Goal: Communication & Community: Answer question/provide support

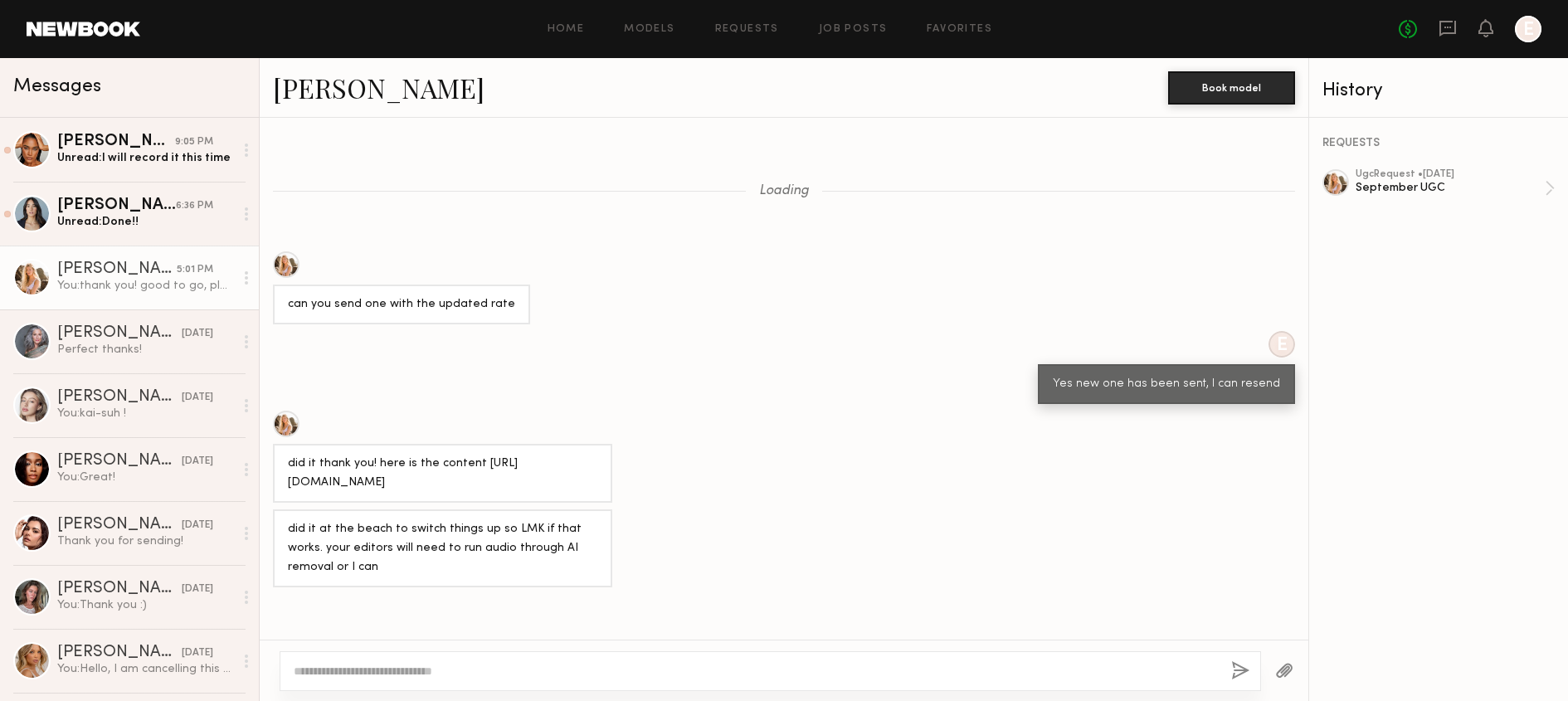
scroll to position [1048, 0]
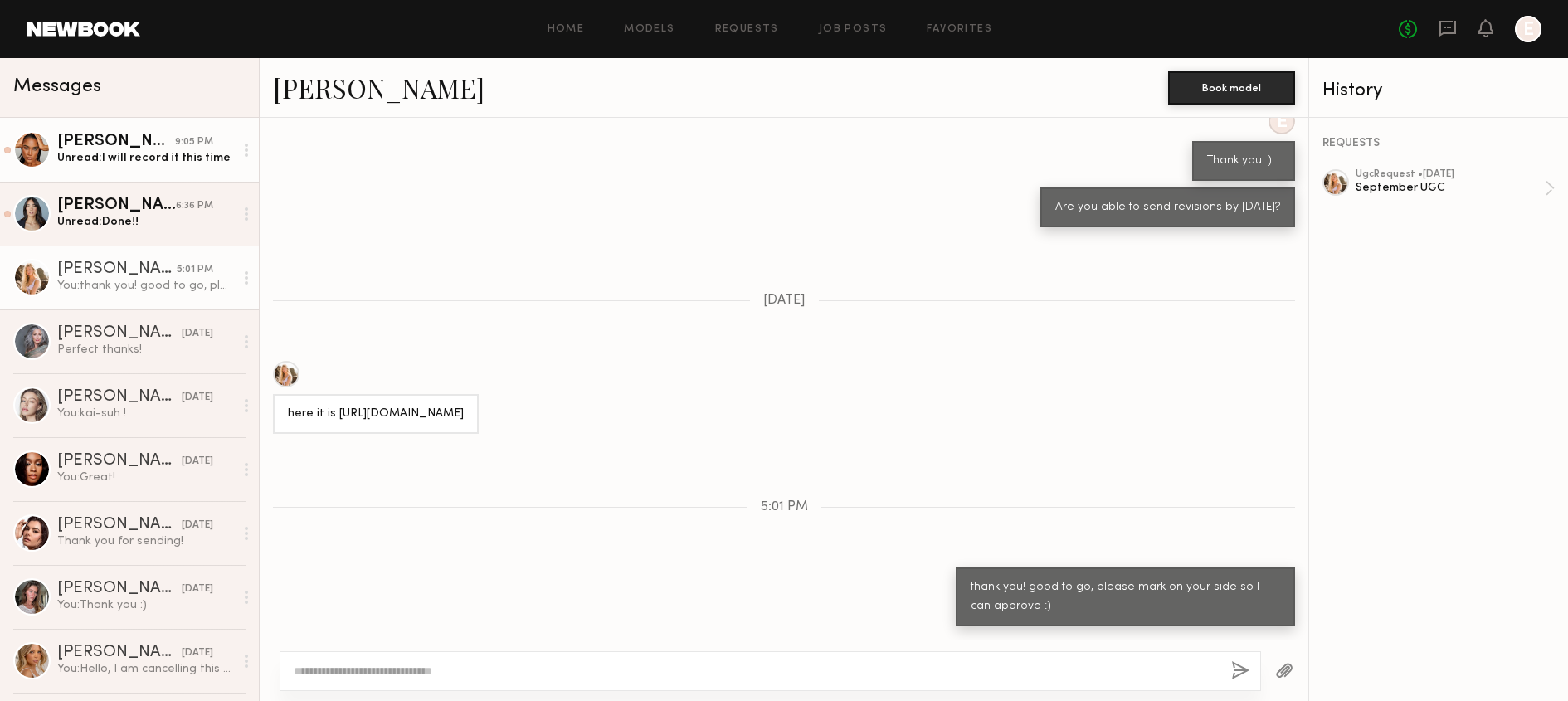
click at [180, 153] on div "Unread: I will record it this time" at bounding box center [146, 158] width 177 height 16
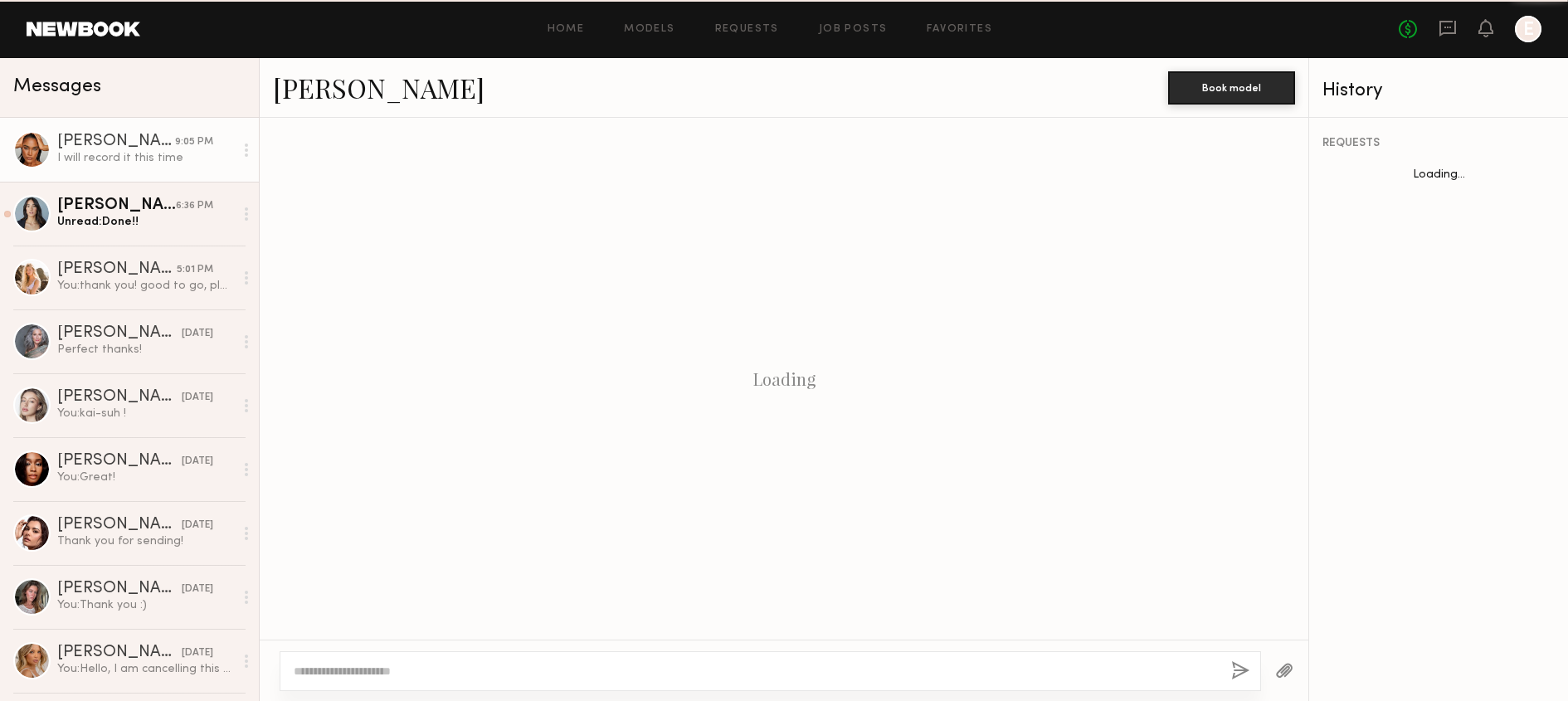
scroll to position [1252, 0]
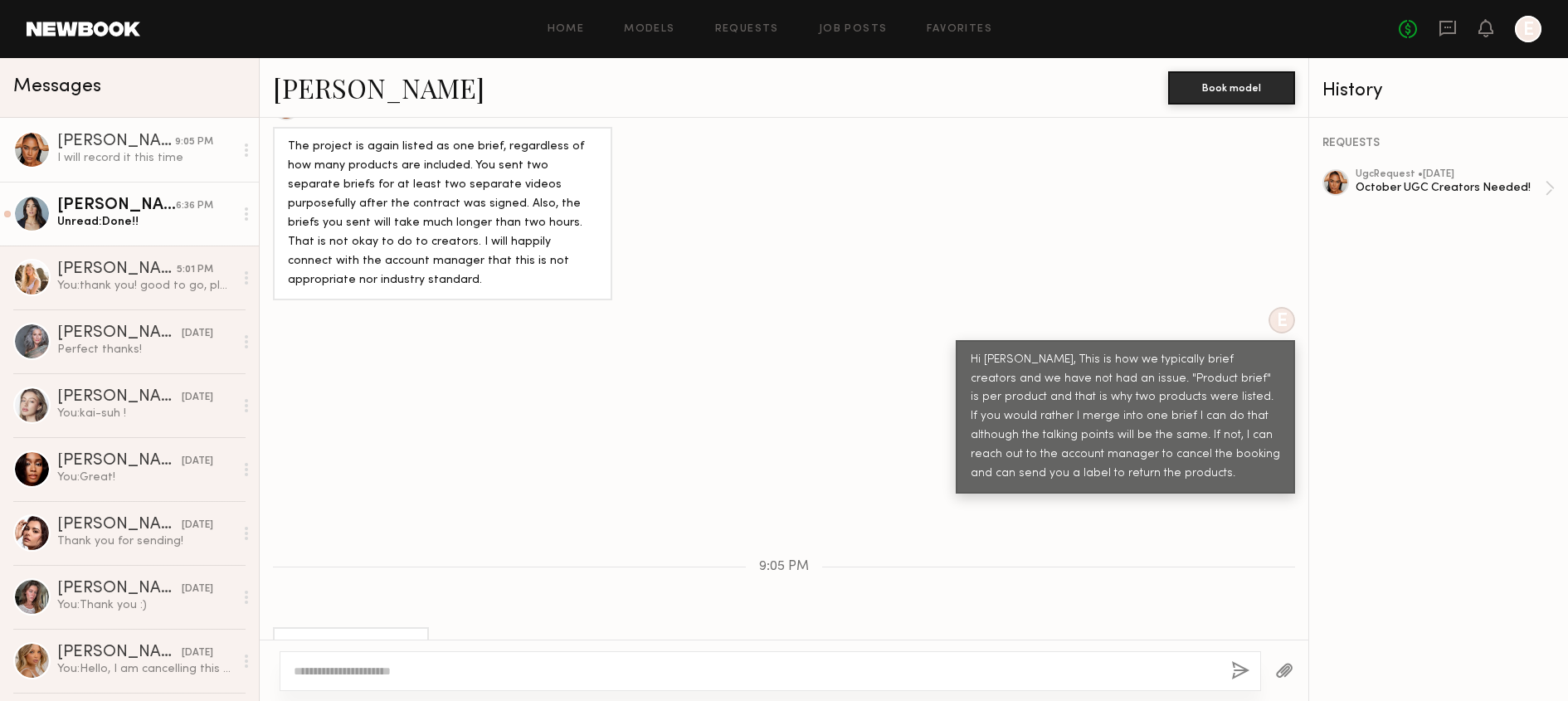
click at [50, 197] on link "Ariana A. 6:36 PM Unread: Done!!" at bounding box center [129, 214] width 259 height 64
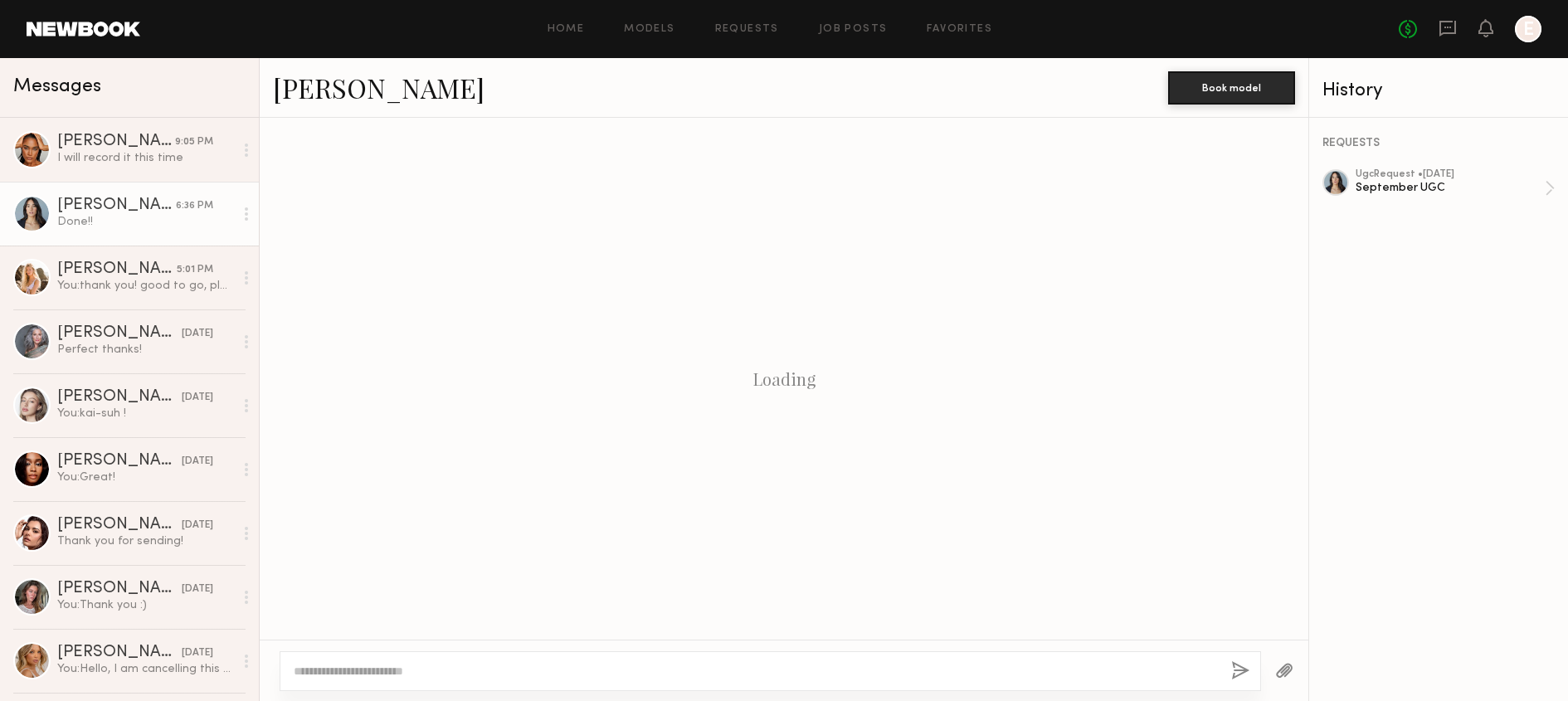
scroll to position [915, 0]
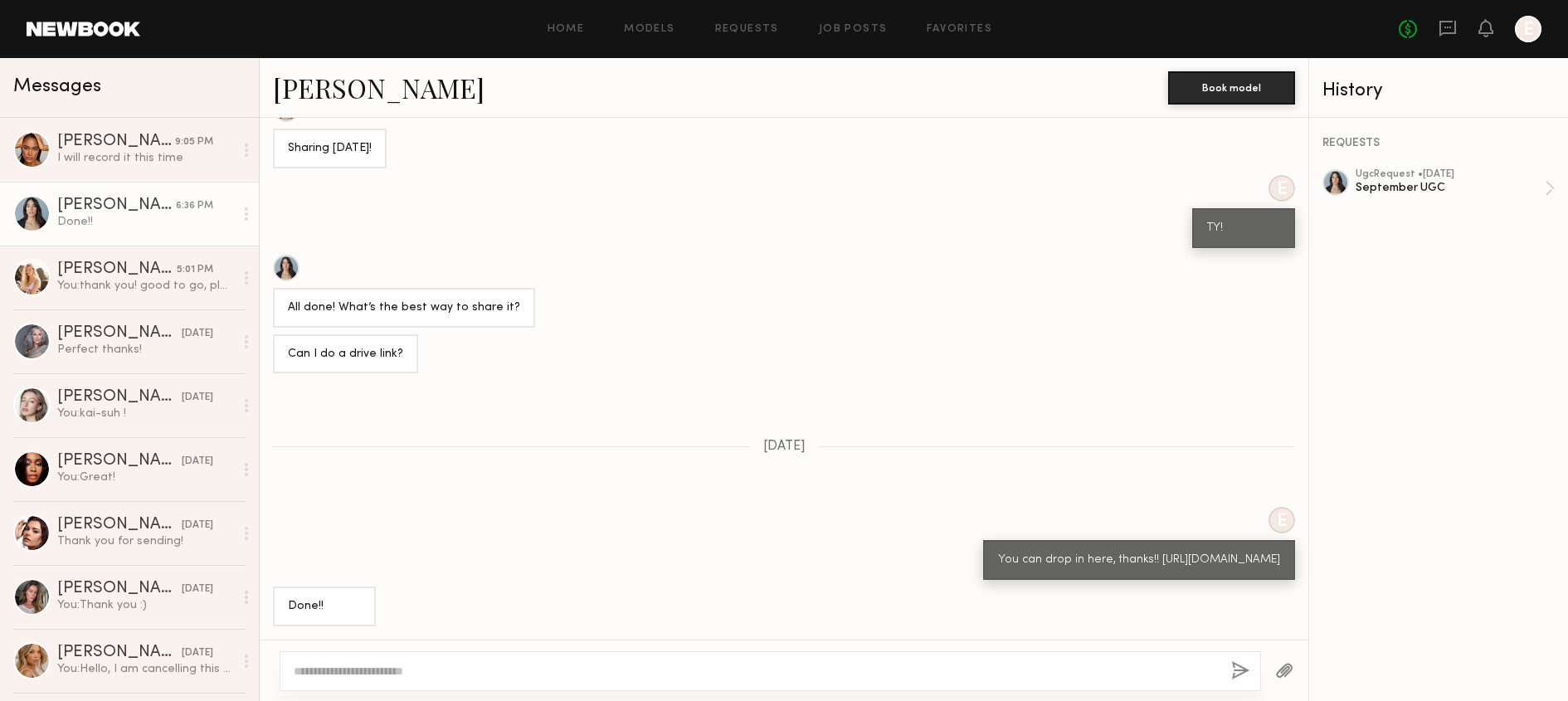
drag, startPoint x: 1168, startPoint y: 559, endPoint x: 963, endPoint y: 534, distance: 206.5
click at [983, 540] on div "You can drop in here, thanks!! [URL][DOMAIN_NAME]" at bounding box center [1138, 559] width 311 height 40
copy div "https://drive.google.com/drive/folders/12F1TIb_y8GVr8Z8KNO5U9qfy73_ucfxr?usp=sh…"
click at [397, 436] on div "Loading E Reminder to also sign the agreement, thank you :) 09/25/2025 Hi! So s…" at bounding box center [784, 379] width 1048 height 522
click at [1460, 191] on div "September UGC" at bounding box center [1450, 187] width 189 height 16
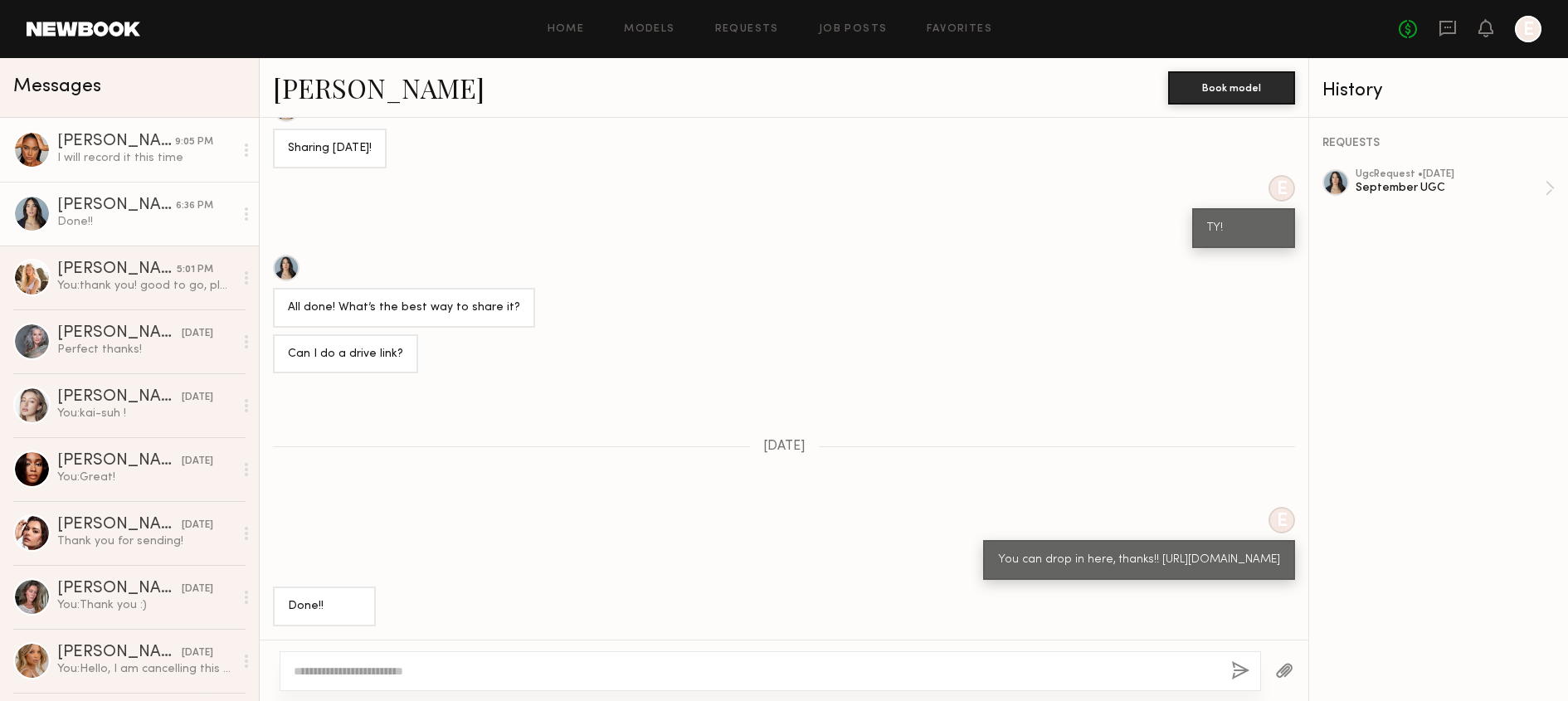
click at [116, 140] on div "Zoe M." at bounding box center [115, 142] width 117 height 17
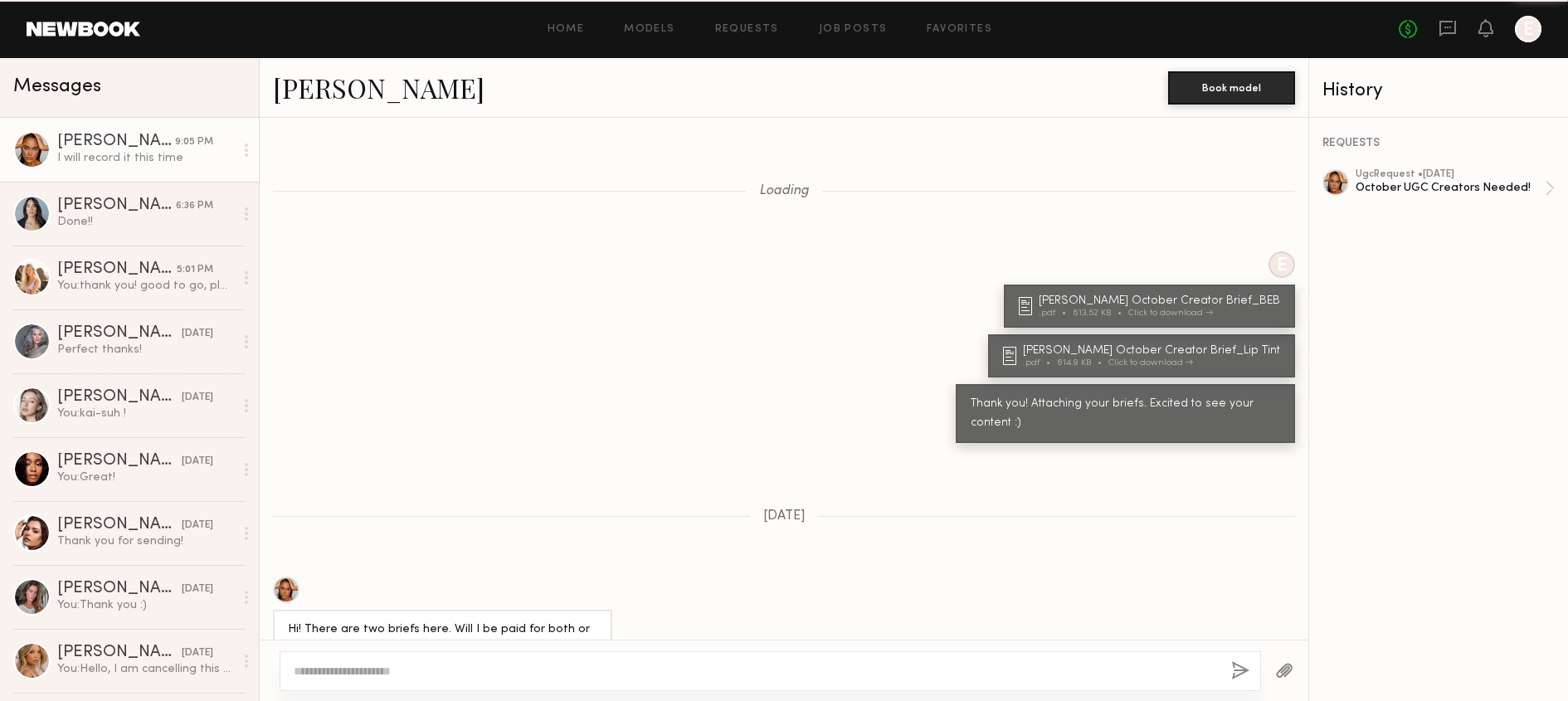
scroll to position [1252, 0]
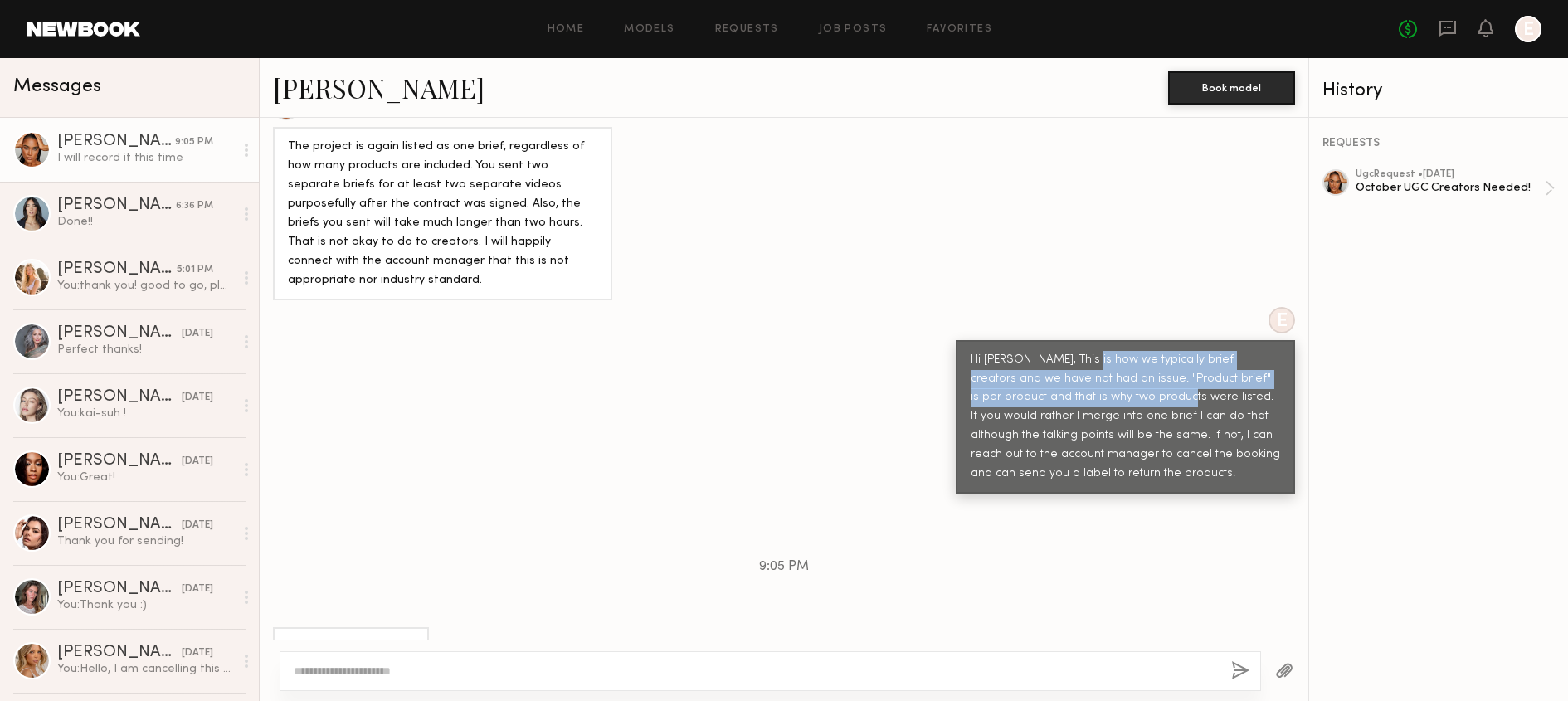
drag, startPoint x: 1088, startPoint y: 320, endPoint x: 1100, endPoint y: 372, distance: 53.4
click at [1100, 371] on div "Hi Zoe, This is how we typically brief creators and we have not had an issue. "…" at bounding box center [1125, 418] width 310 height 134
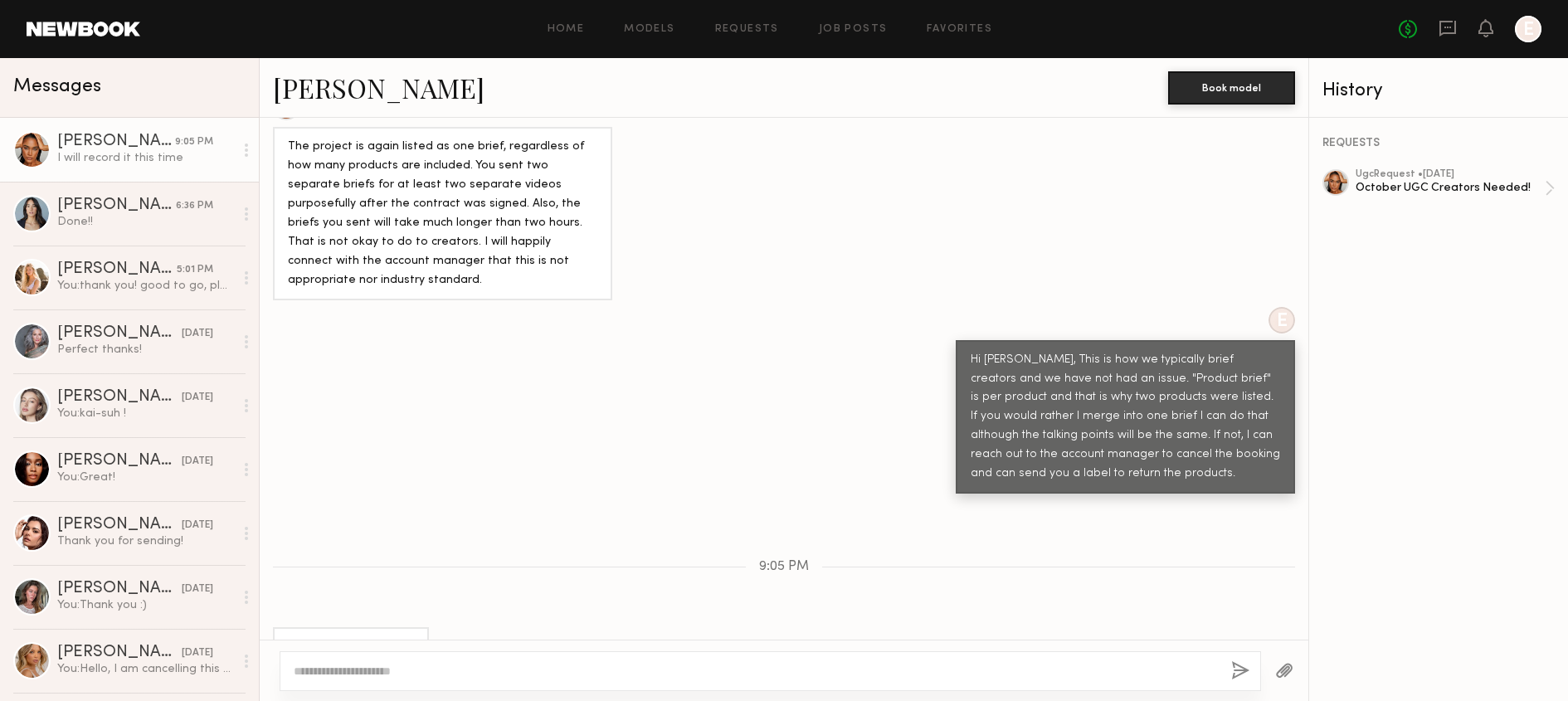
click at [1162, 484] on div "Loading E Zoe Mcgrady October Creator Brief_BEB .pdf 613.52 KB Click to downloa…" at bounding box center [784, 379] width 1048 height 522
click at [230, 132] on link "Ariana A. 10:49 AM You: Hi Ariana, the folder is empty on my end!" at bounding box center [129, 150] width 259 height 64
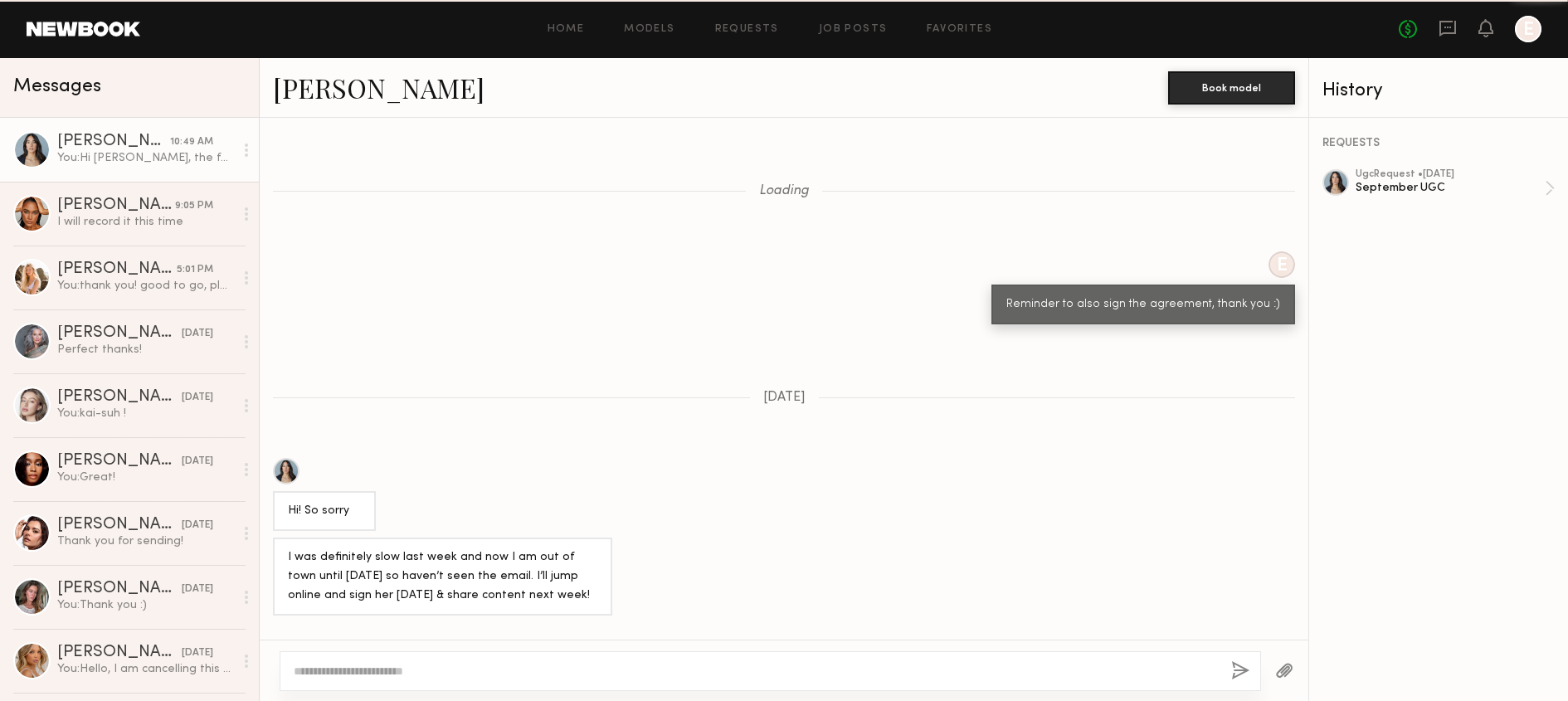
scroll to position [1490, 0]
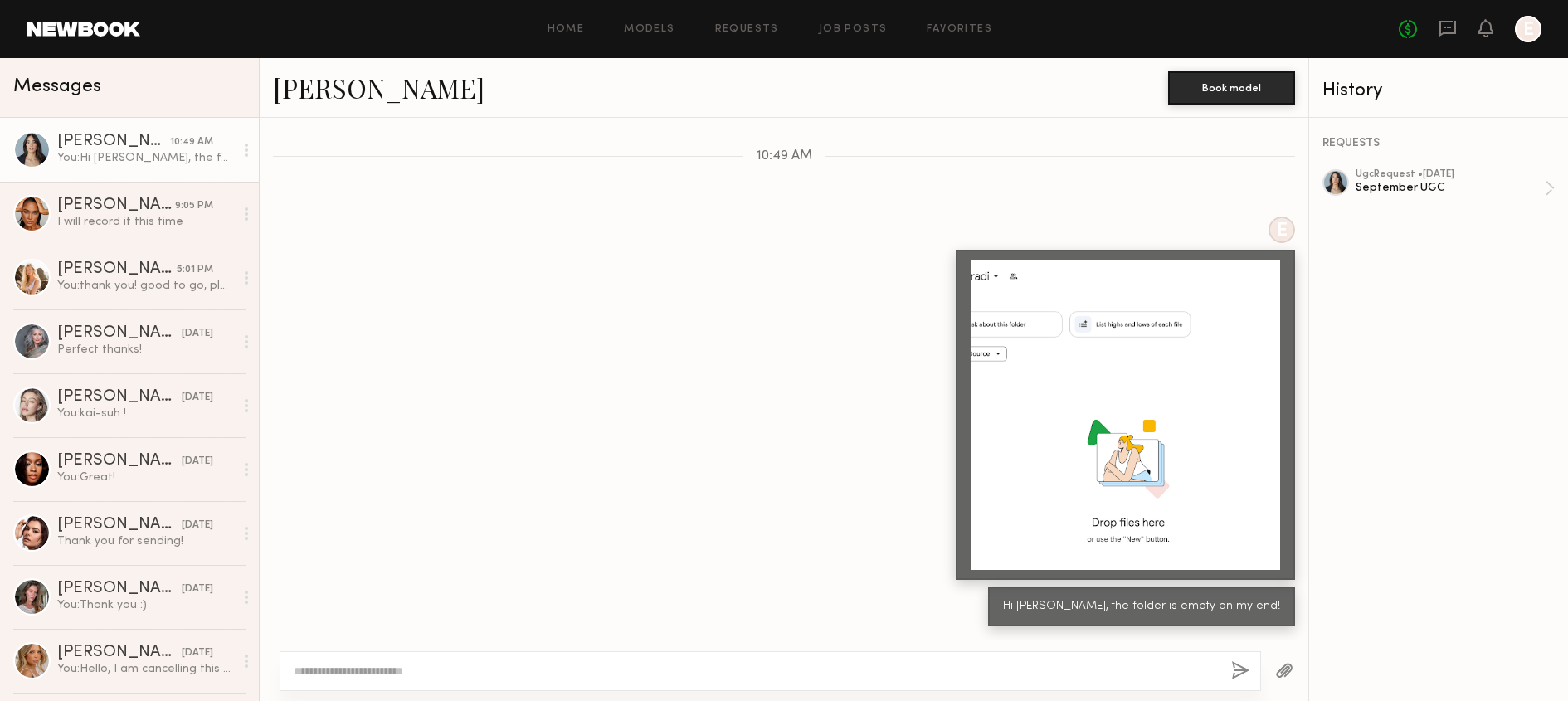
click at [1448, 37] on link at bounding box center [1447, 29] width 18 height 20
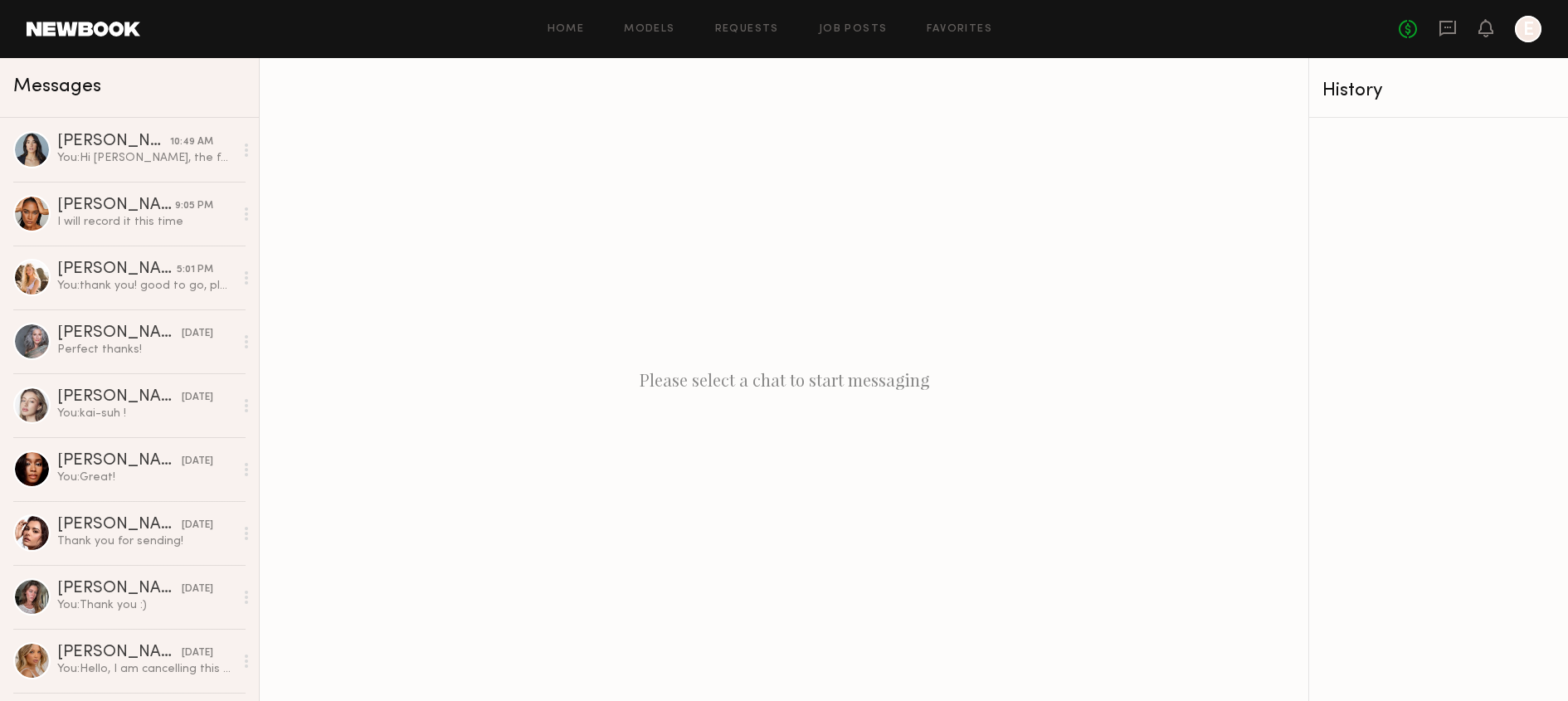
click at [1518, 27] on div at bounding box center [1527, 28] width 26 height 26
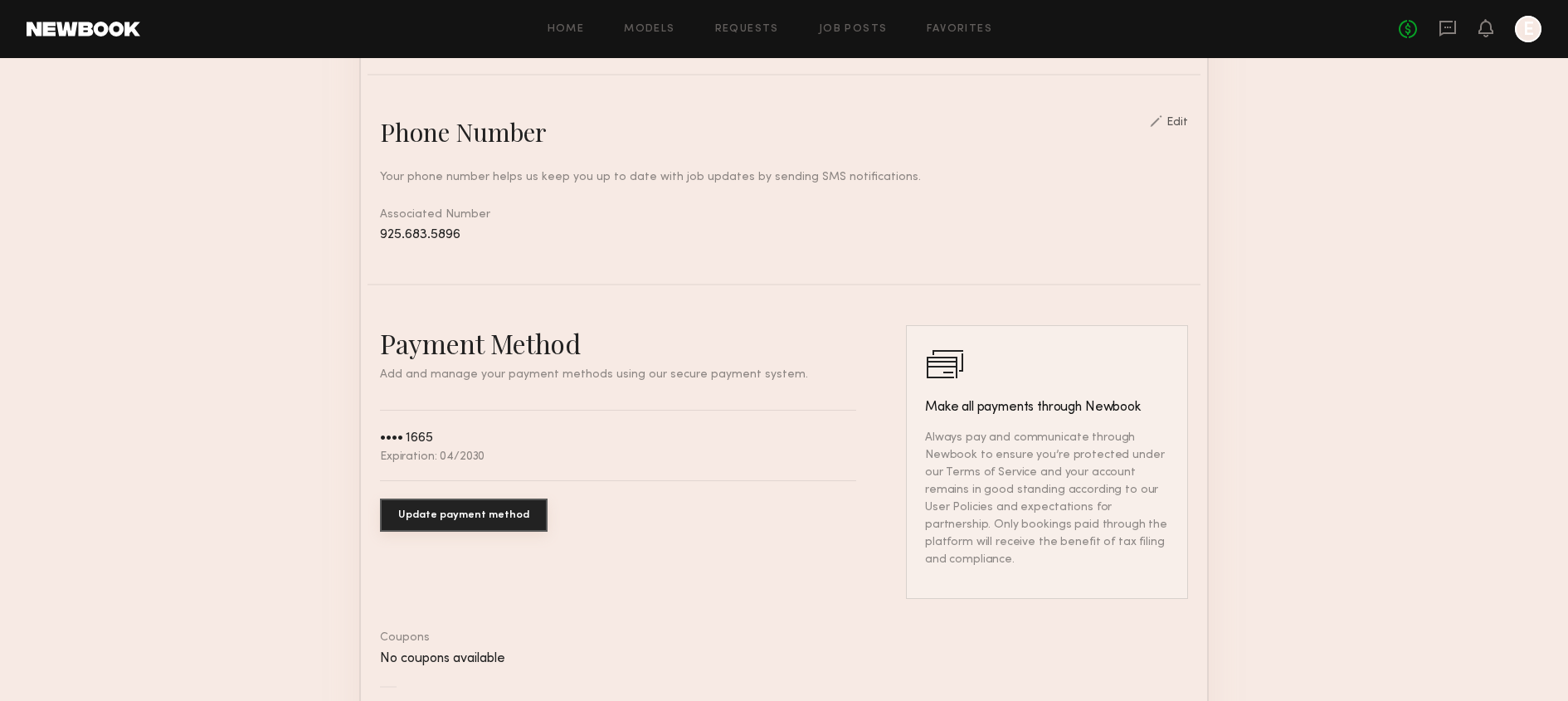
scroll to position [832, 0]
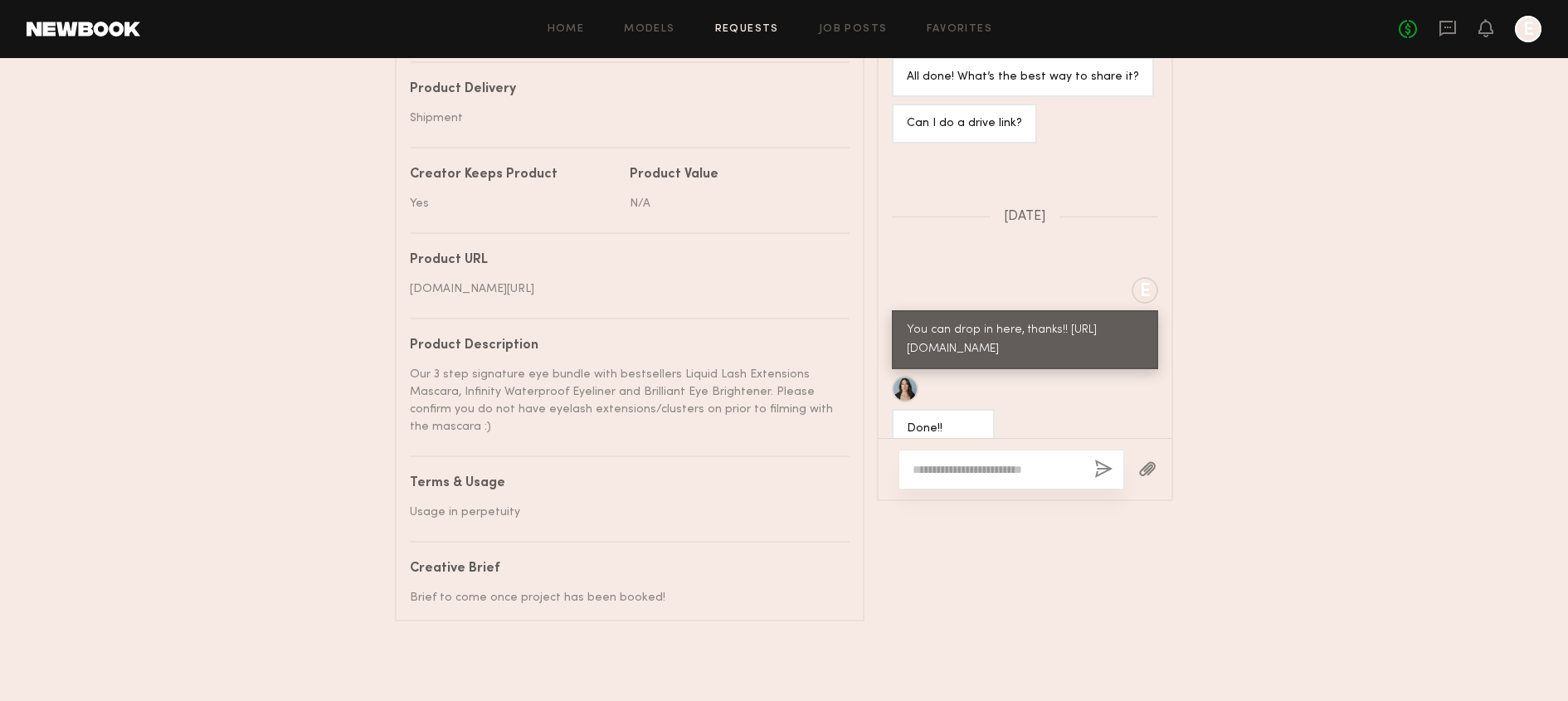
scroll to position [3730, 0]
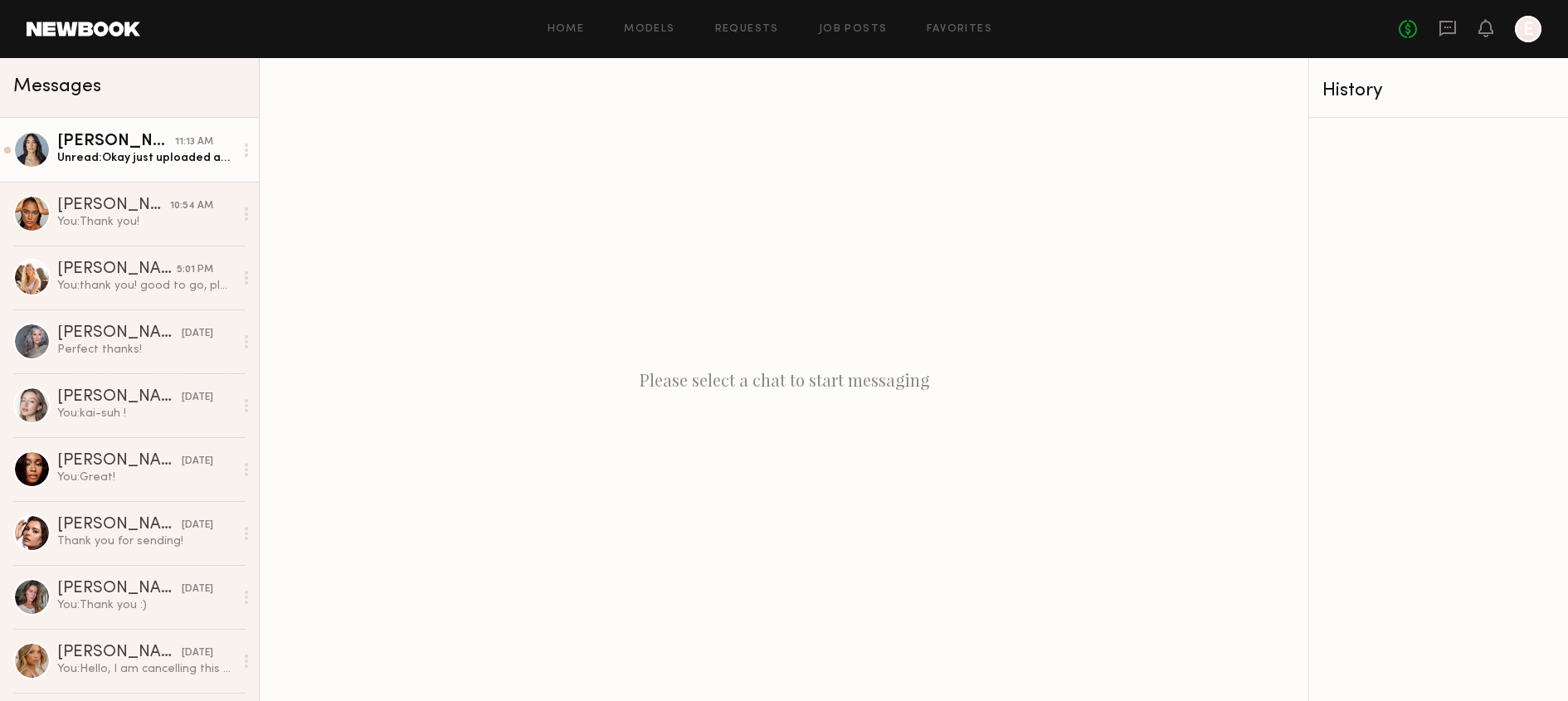
click at [61, 149] on div "[PERSON_NAME]" at bounding box center [115, 142] width 117 height 17
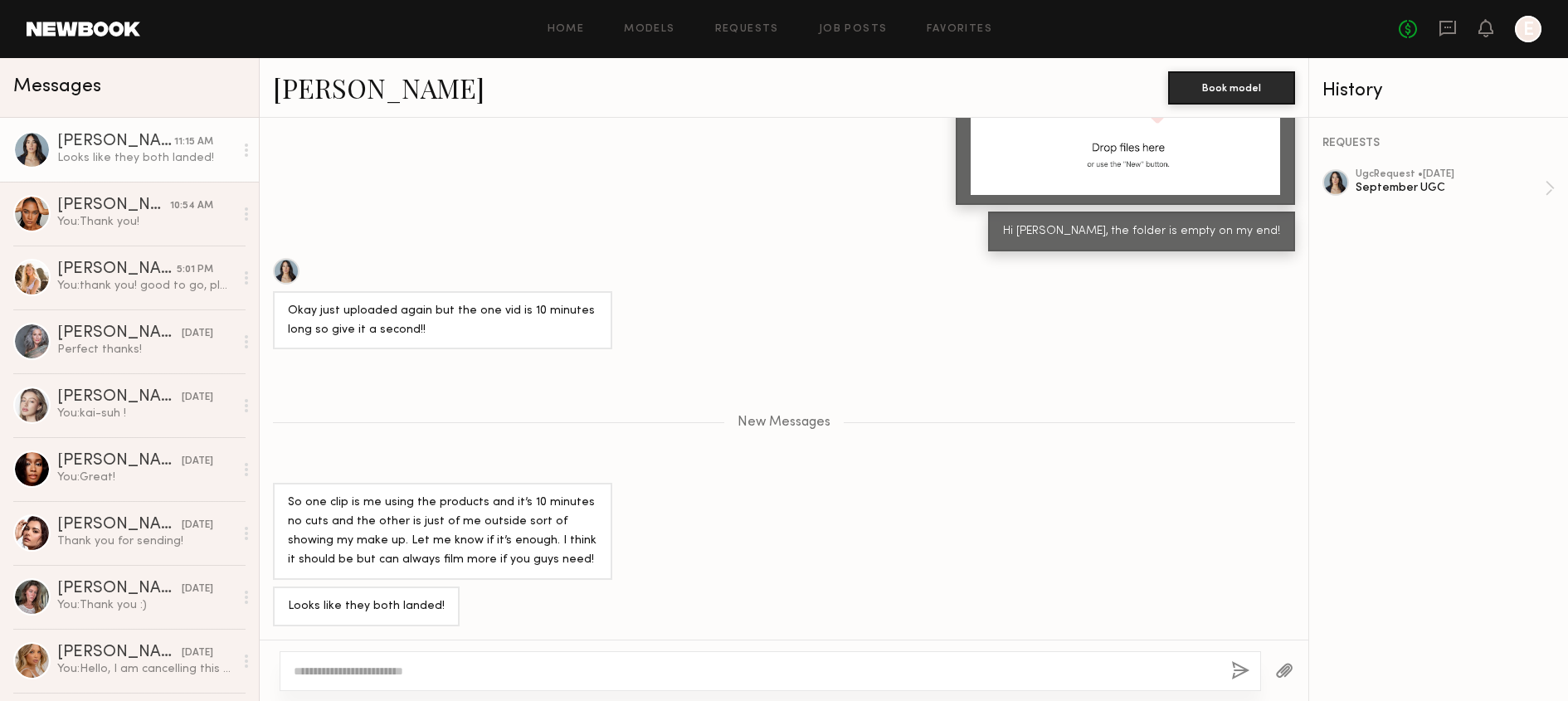
scroll to position [666, 0]
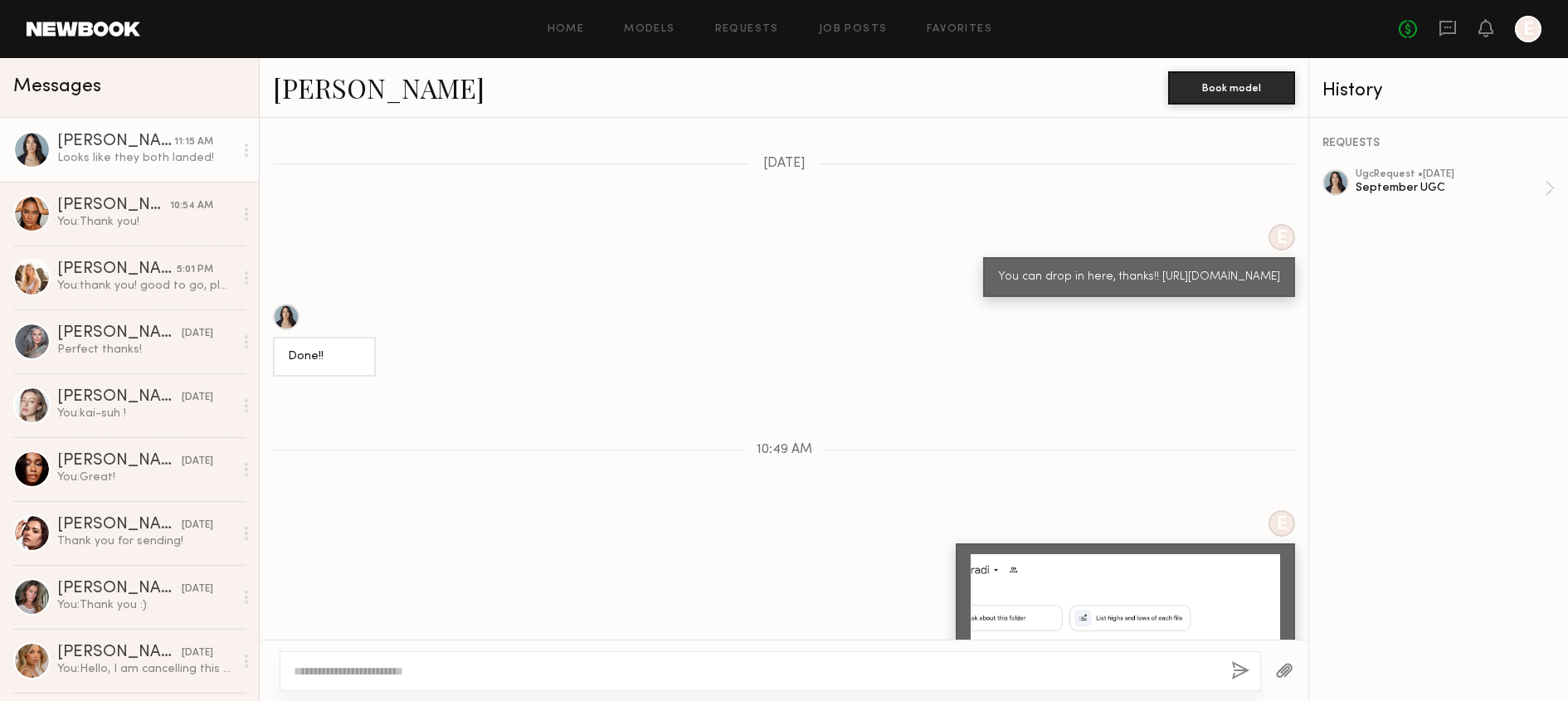
click at [1074, 286] on div "You can drop in here, thanks!! [URL][DOMAIN_NAME]" at bounding box center [1138, 278] width 282 height 19
drag, startPoint x: 1134, startPoint y: 299, endPoint x: 1014, endPoint y: 266, distance: 124.5
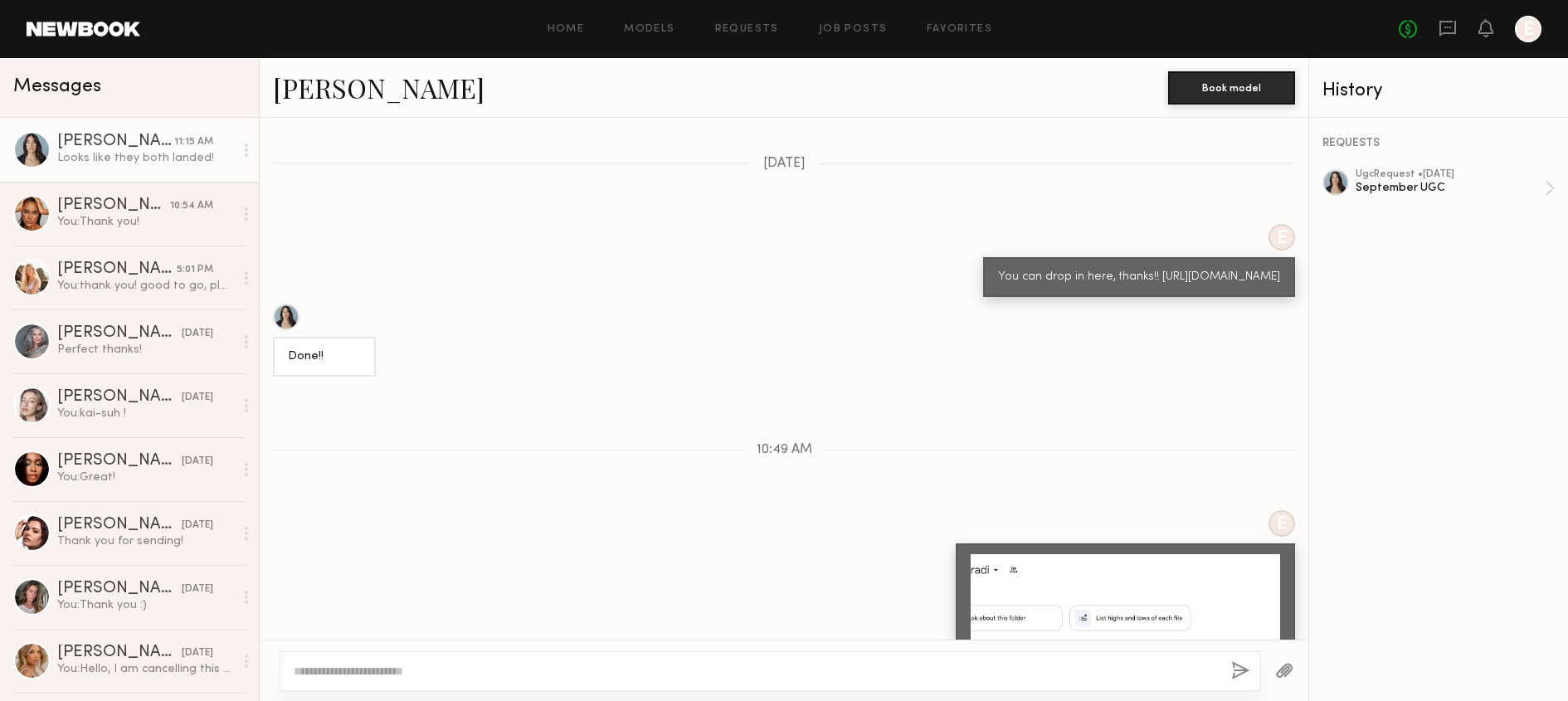
click at [1014, 268] on div "You can drop in here, thanks!! [URL][DOMAIN_NAME]" at bounding box center [1138, 278] width 282 height 19
click at [997, 287] on div "You can drop in here, thanks!! [URL][DOMAIN_NAME]" at bounding box center [1138, 278] width 282 height 19
drag, startPoint x: 973, startPoint y: 288, endPoint x: 1172, endPoint y: 309, distance: 200.1
click at [1172, 287] on div "You can drop in here, thanks!! [URL][DOMAIN_NAME]" at bounding box center [1138, 278] width 282 height 19
copy div "https://drive.google.com/drive/folders/12F1TIb_y8GVr8Z8KNO5U9qfy73_ucfxr?usp=sh…"
